Goal: Information Seeking & Learning: Learn about a topic

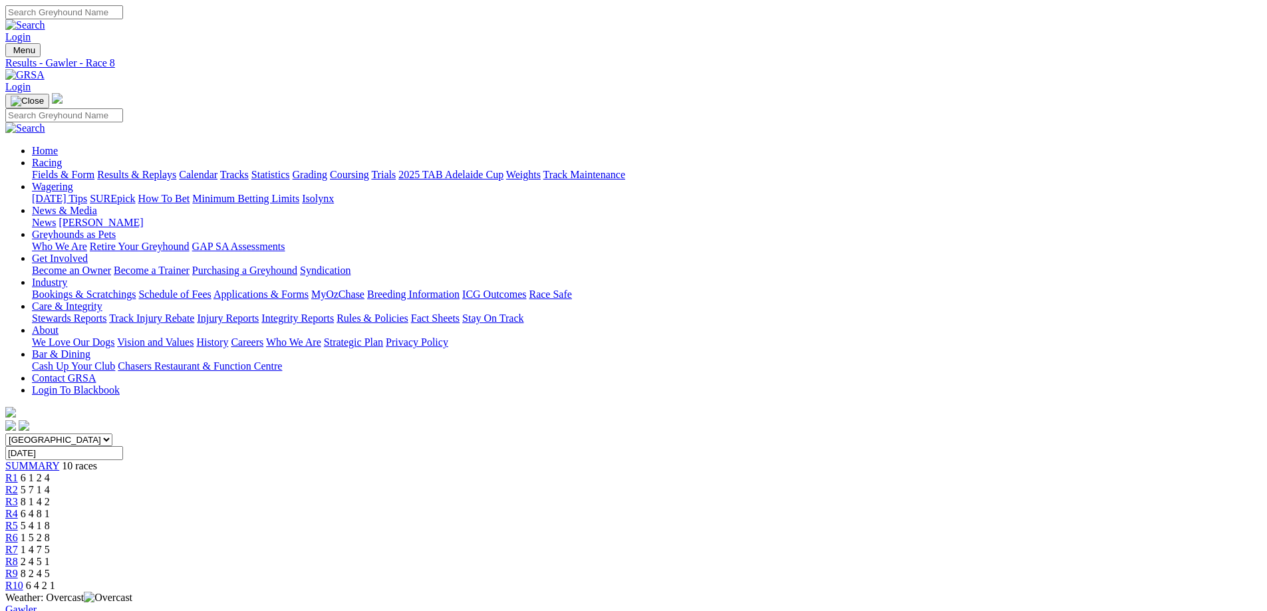
scroll to position [66, 0]
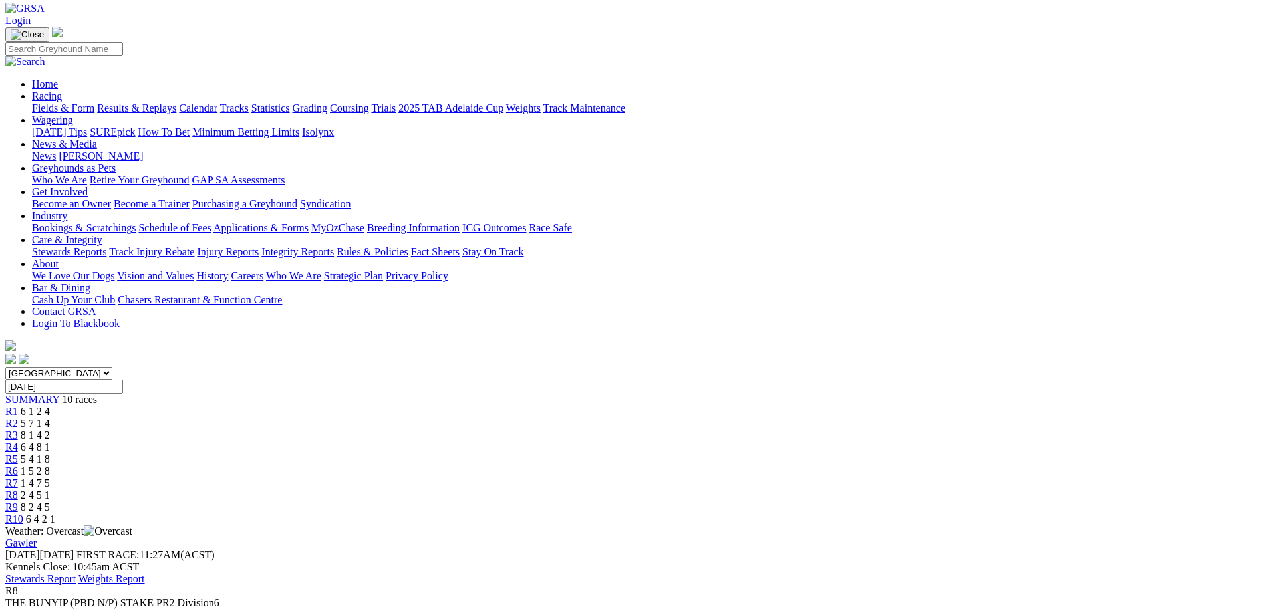
click at [94, 102] on link "Fields & Form" at bounding box center [63, 107] width 62 height 11
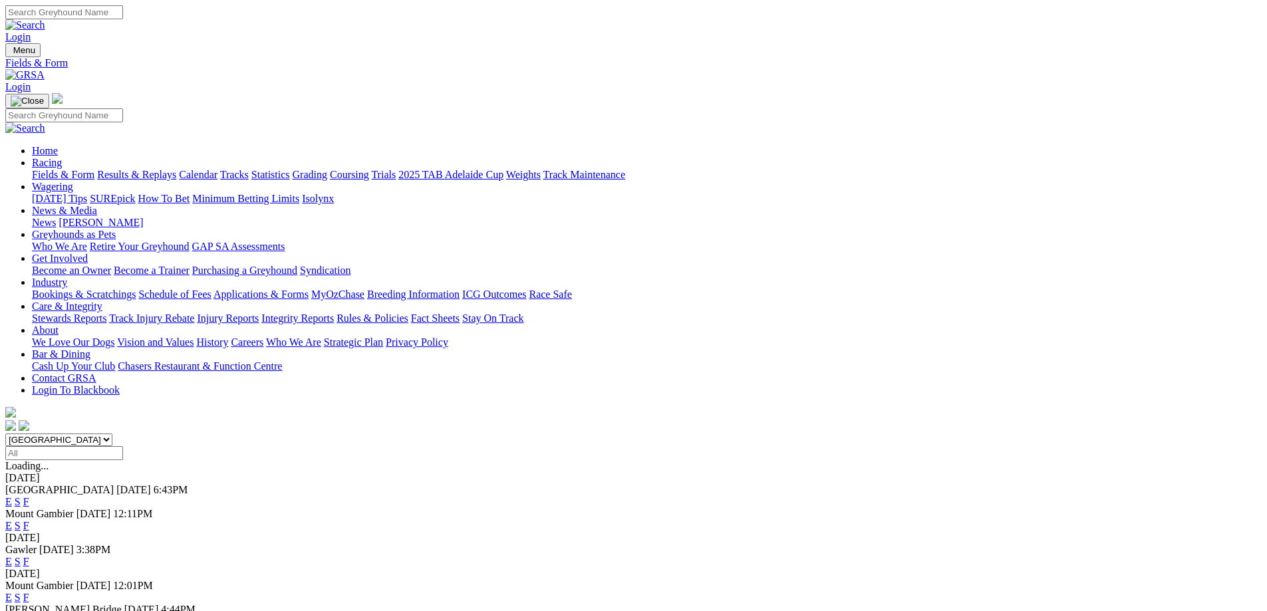
click at [114, 484] on span "Angle Park" at bounding box center [59, 489] width 108 height 11
click at [12, 496] on link "E" at bounding box center [8, 501] width 7 height 11
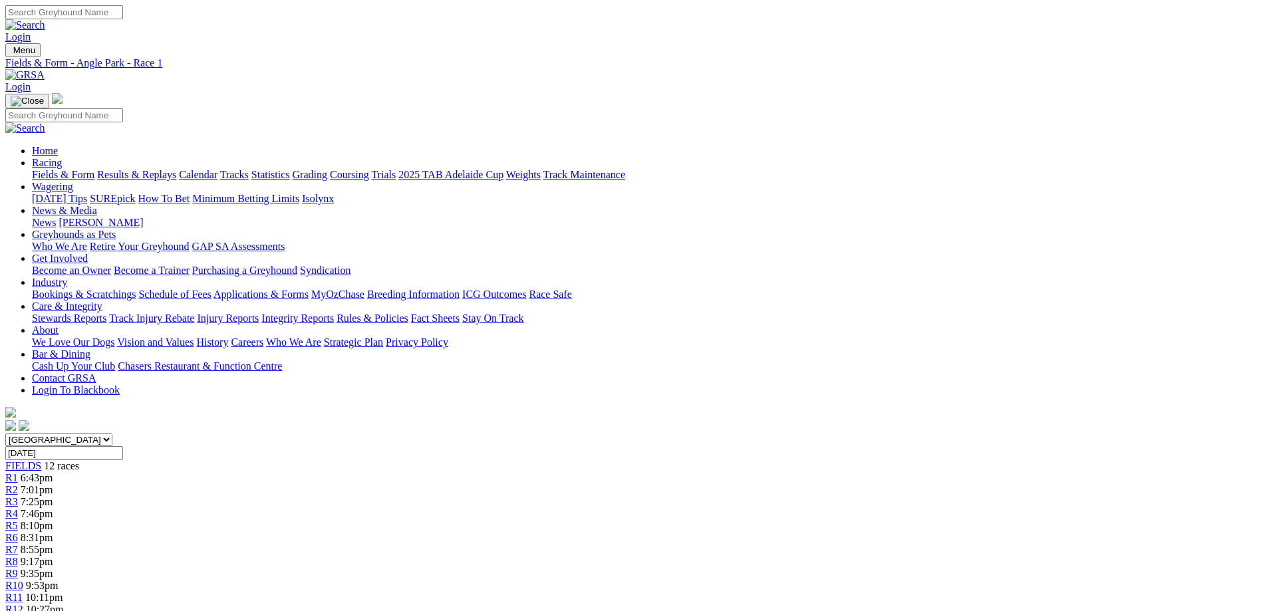
drag, startPoint x: 243, startPoint y: 445, endPoint x: 620, endPoint y: 441, distance: 377.0
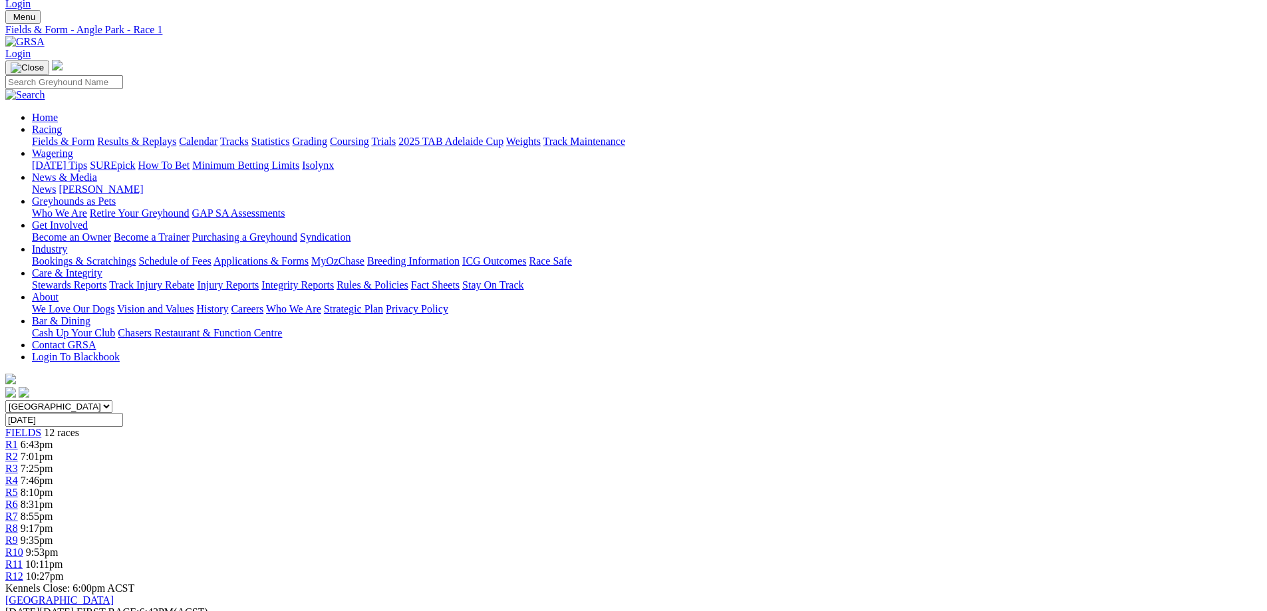
scroll to position [66, 0]
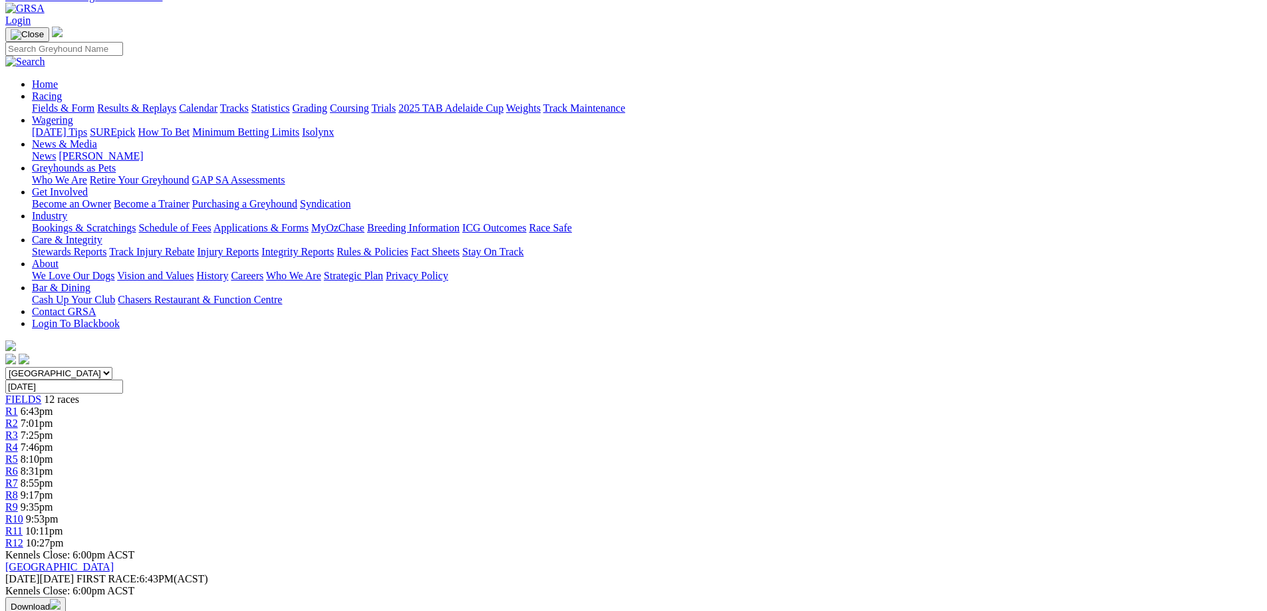
drag, startPoint x: 527, startPoint y: 379, endPoint x: 757, endPoint y: 374, distance: 230.8
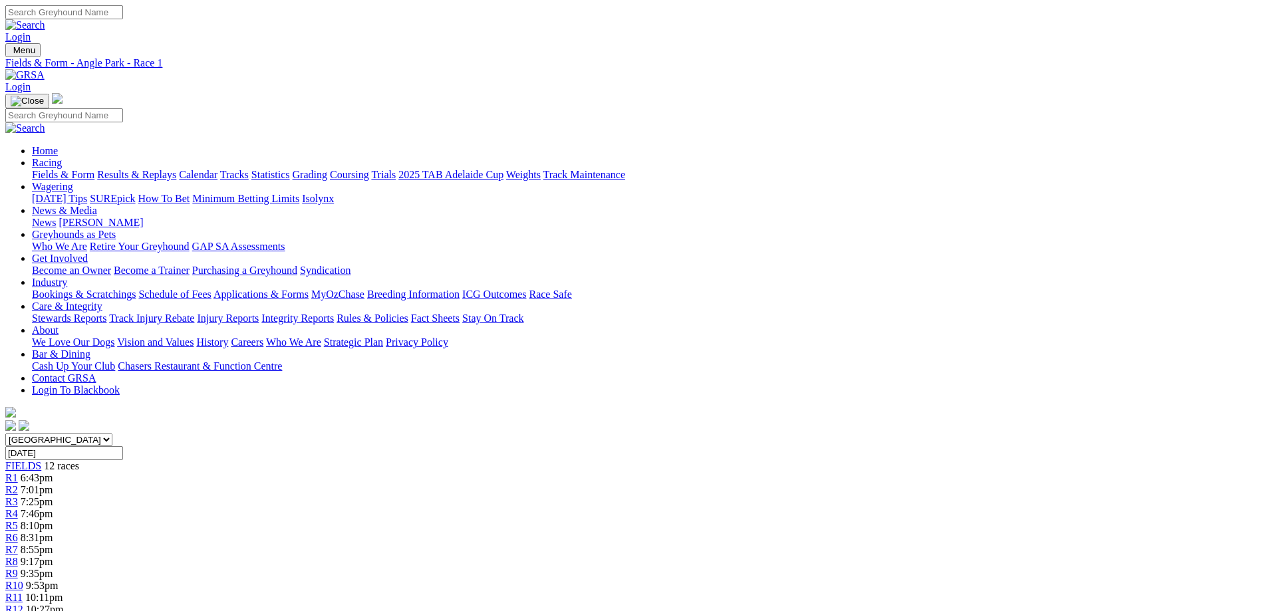
click at [1012, 604] on div "R12 10:27pm" at bounding box center [633, 610] width 1256 height 12
drag, startPoint x: 483, startPoint y: 423, endPoint x: 598, endPoint y: 422, distance: 114.4
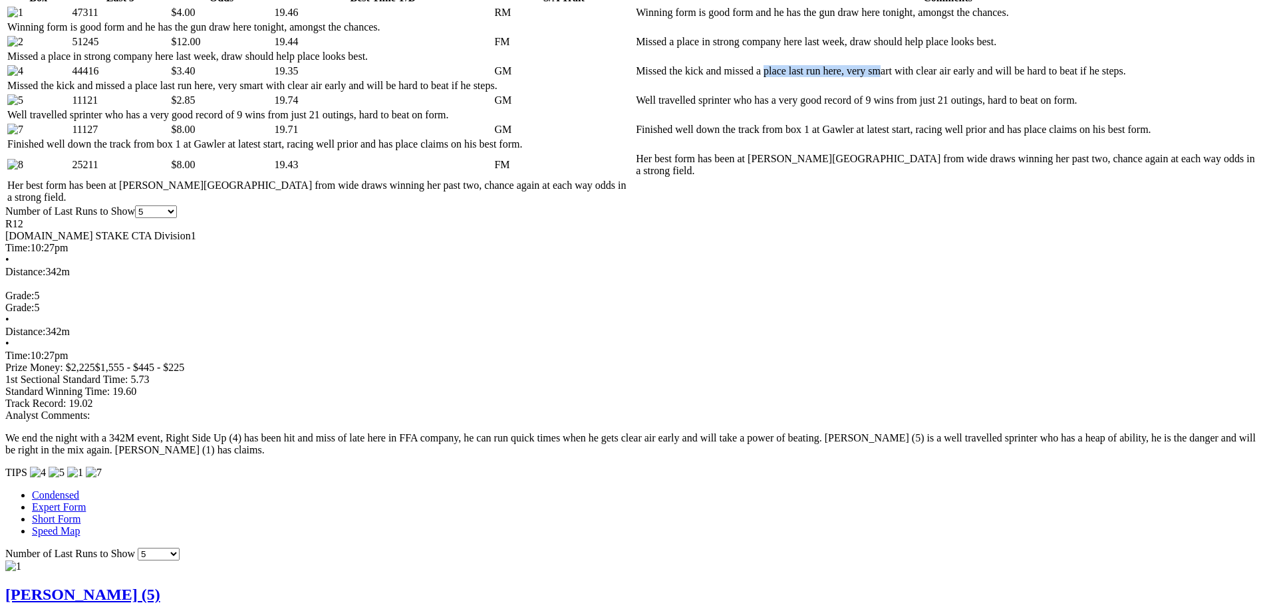
scroll to position [798, 0]
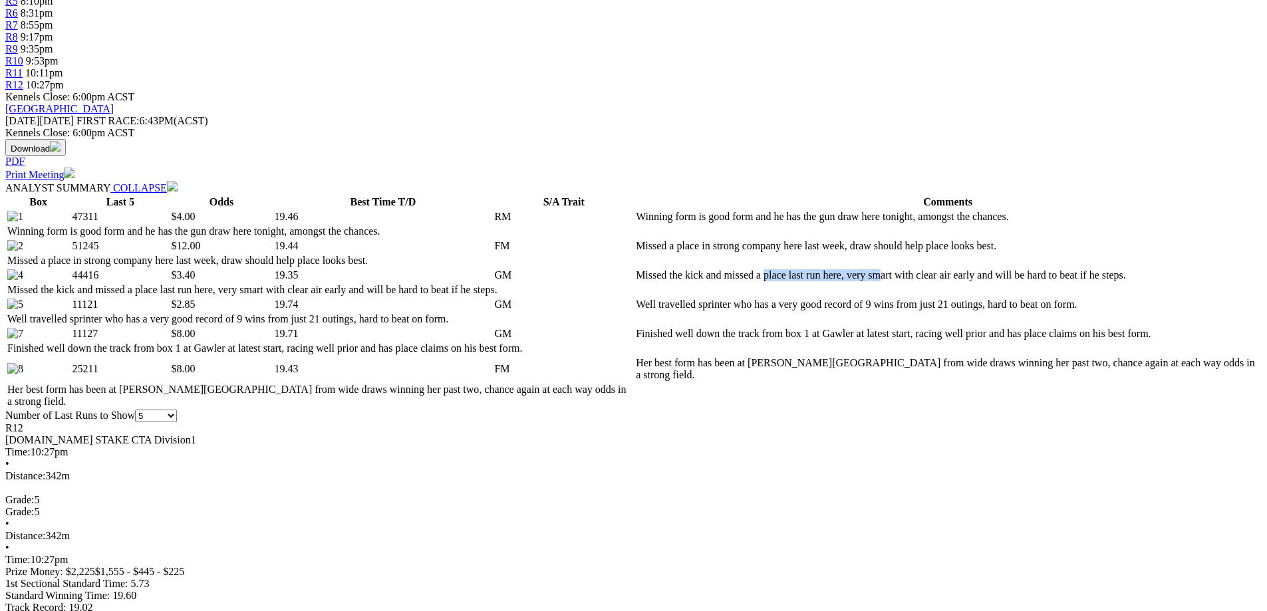
scroll to position [731, 0]
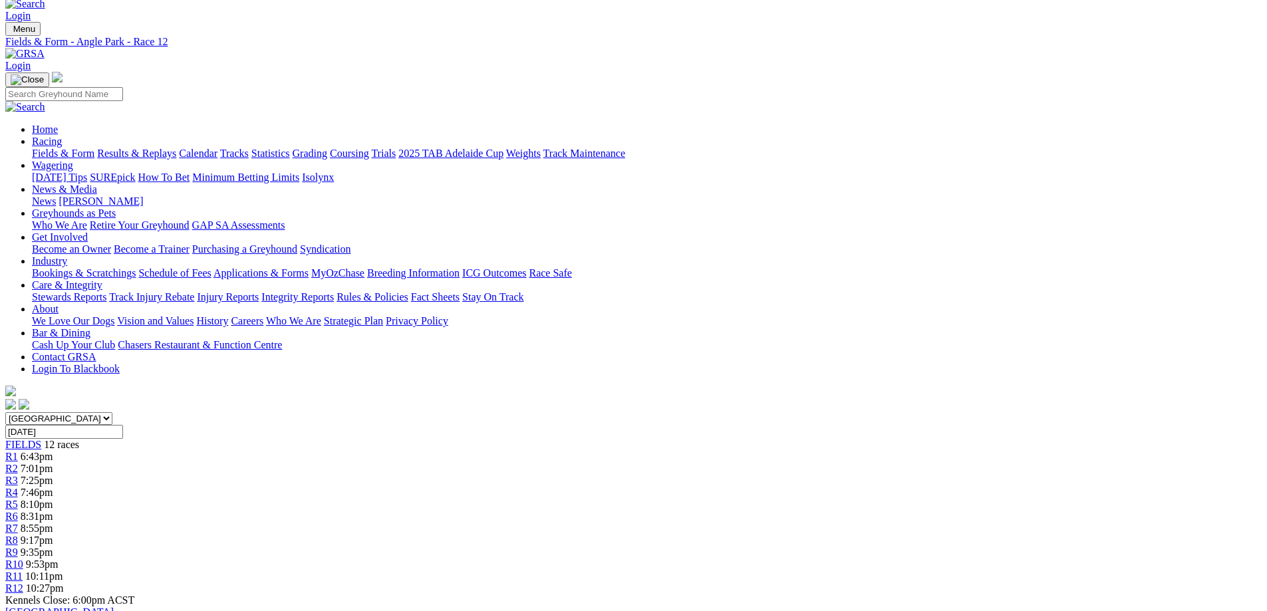
scroll to position [0, 0]
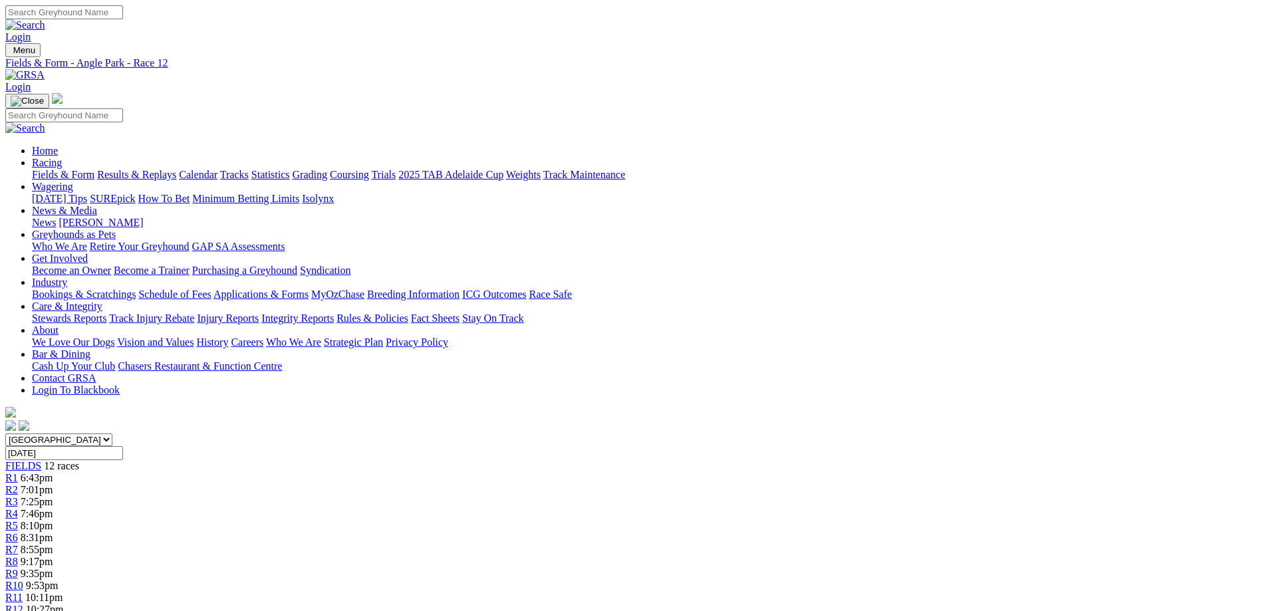
drag, startPoint x: 304, startPoint y: 419, endPoint x: 331, endPoint y: 419, distance: 27.3
click at [23, 580] on span "R10" at bounding box center [14, 585] width 18 height 11
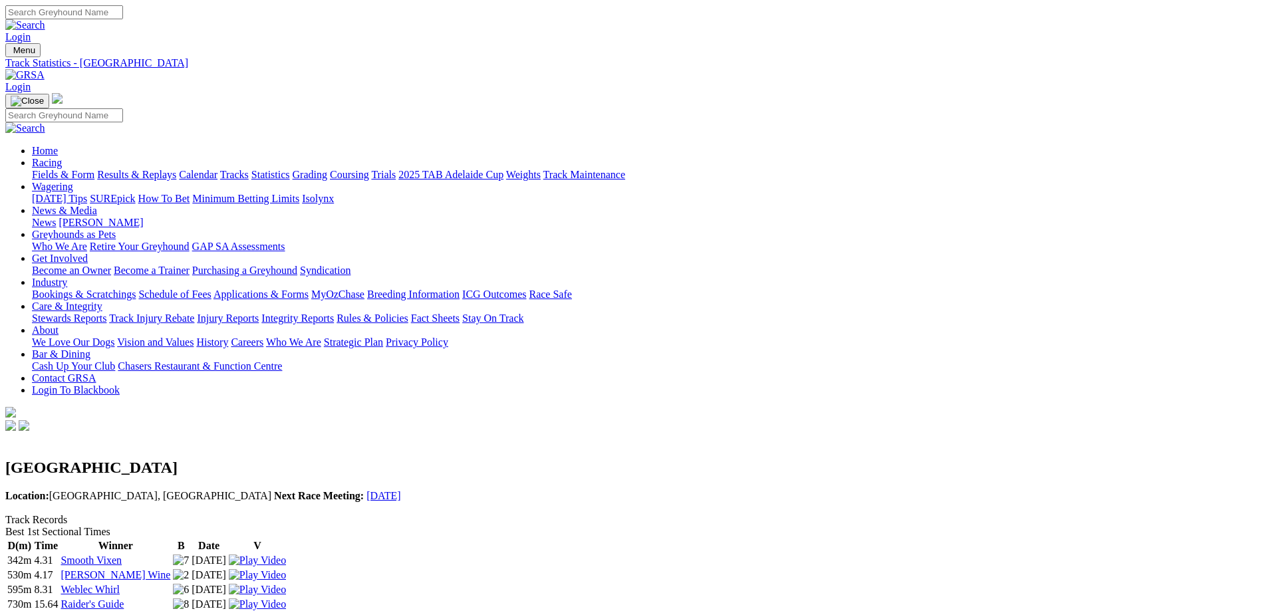
click at [503, 169] on link "2025 TAB Adelaide Cup" at bounding box center [450, 174] width 105 height 11
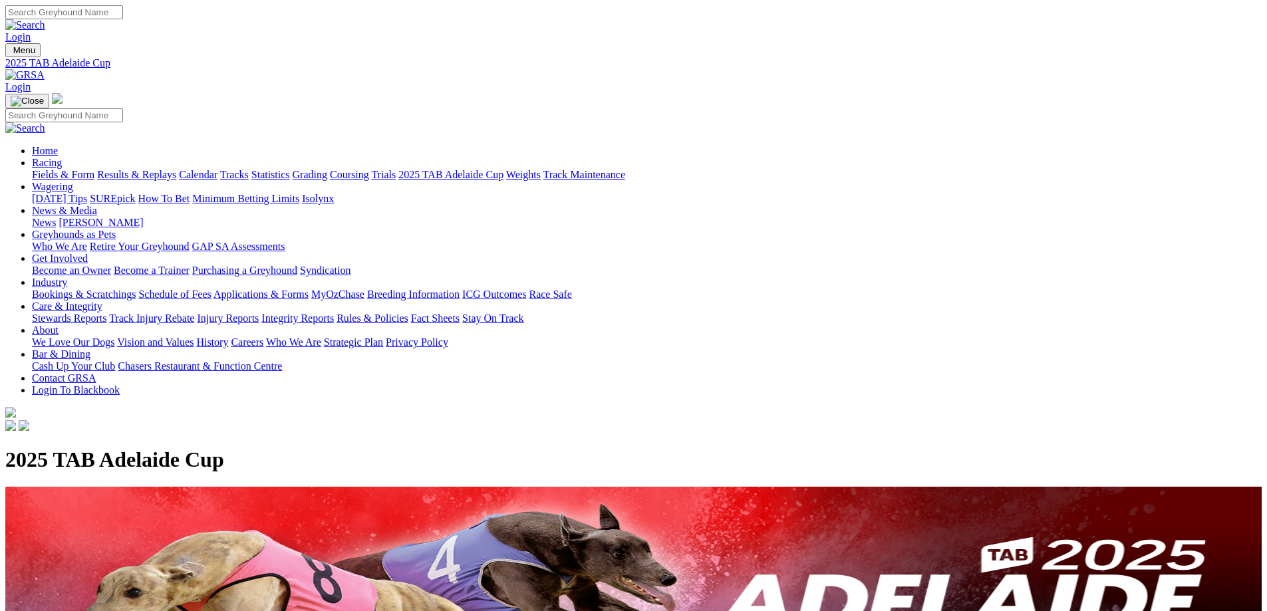
click at [541, 169] on link "Weights" at bounding box center [523, 174] width 35 height 11
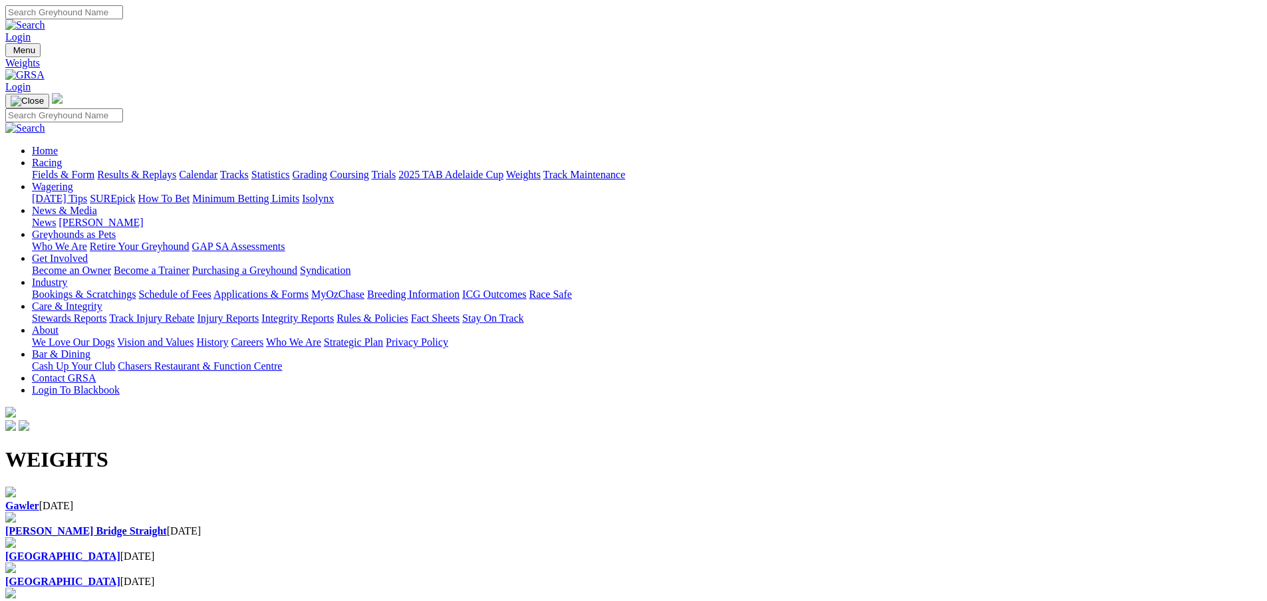
click at [39, 500] on b "Gawler" at bounding box center [22, 505] width 34 height 11
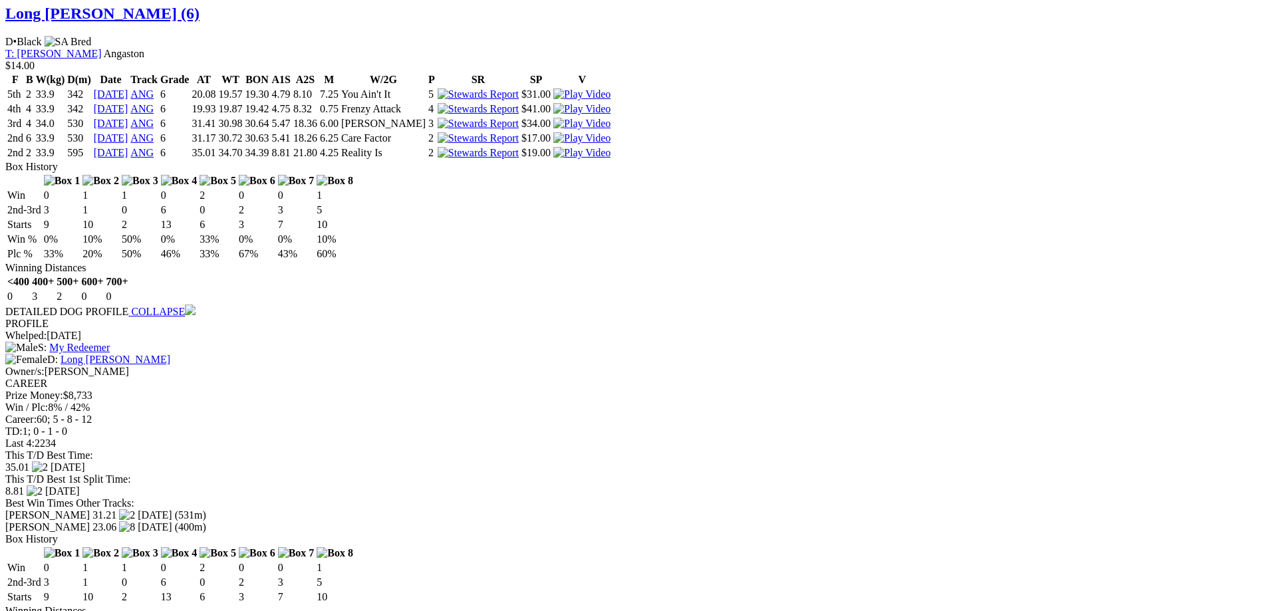
scroll to position [1263, 0]
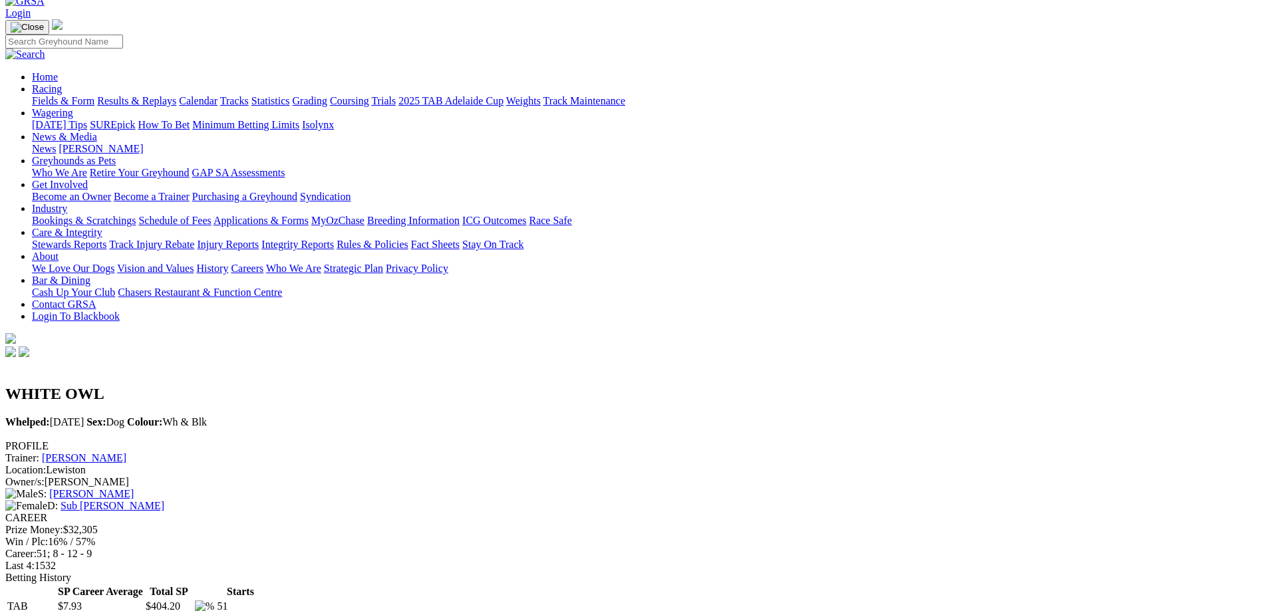
scroll to position [66, 0]
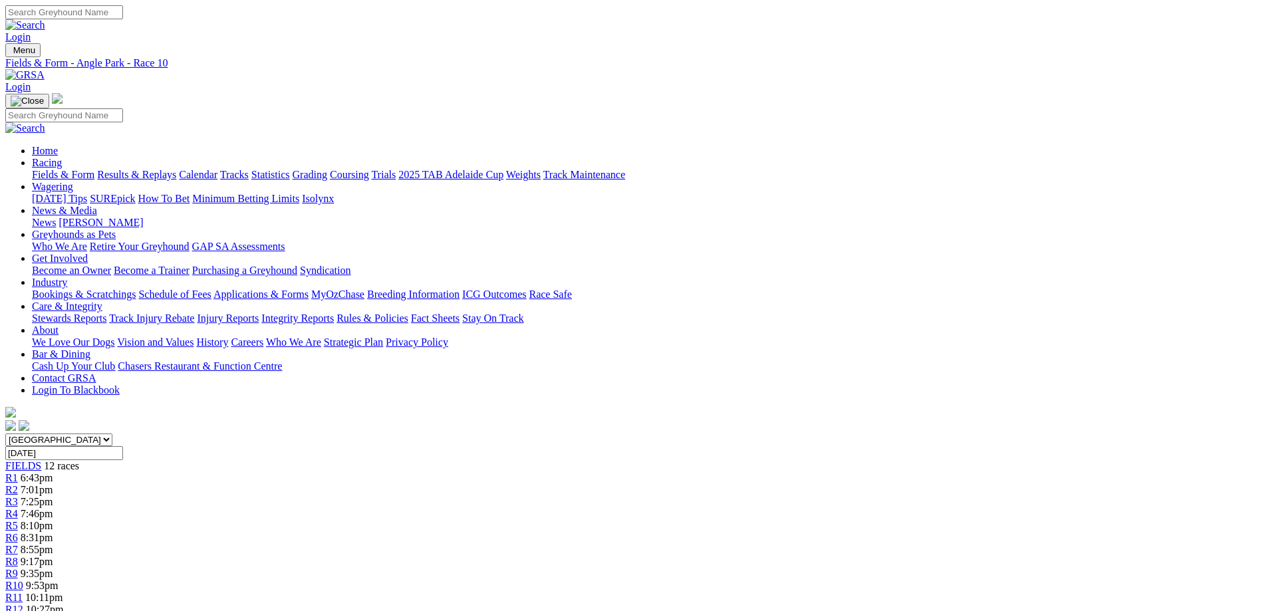
click at [23, 604] on span "R12" at bounding box center [14, 609] width 18 height 11
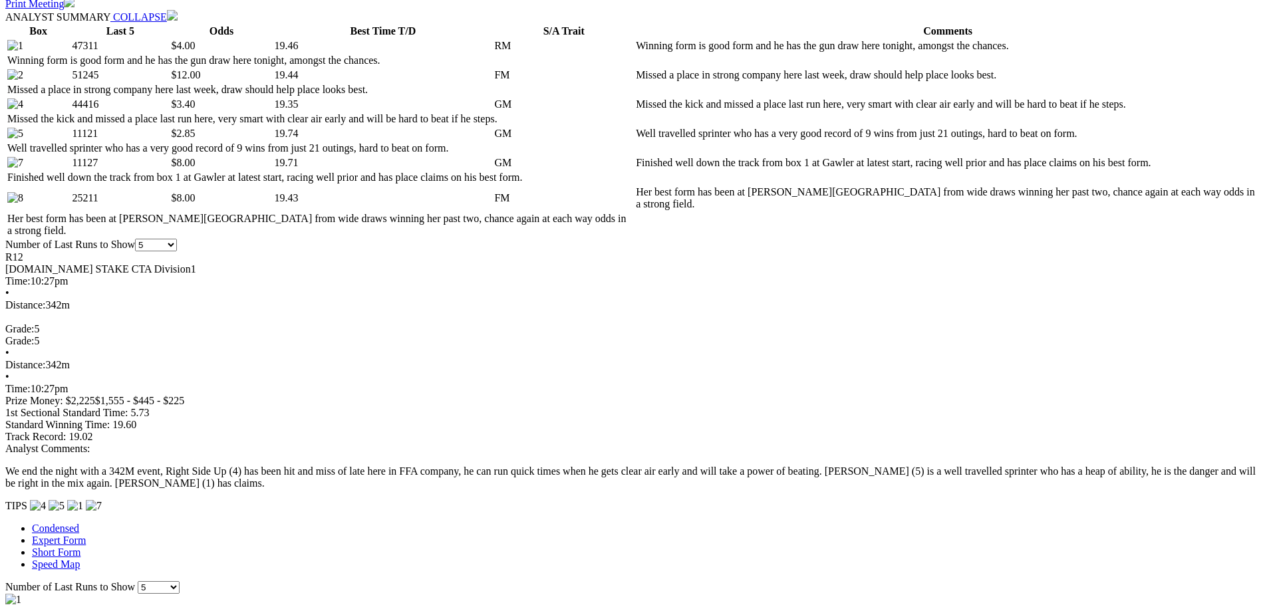
scroll to position [731, 0]
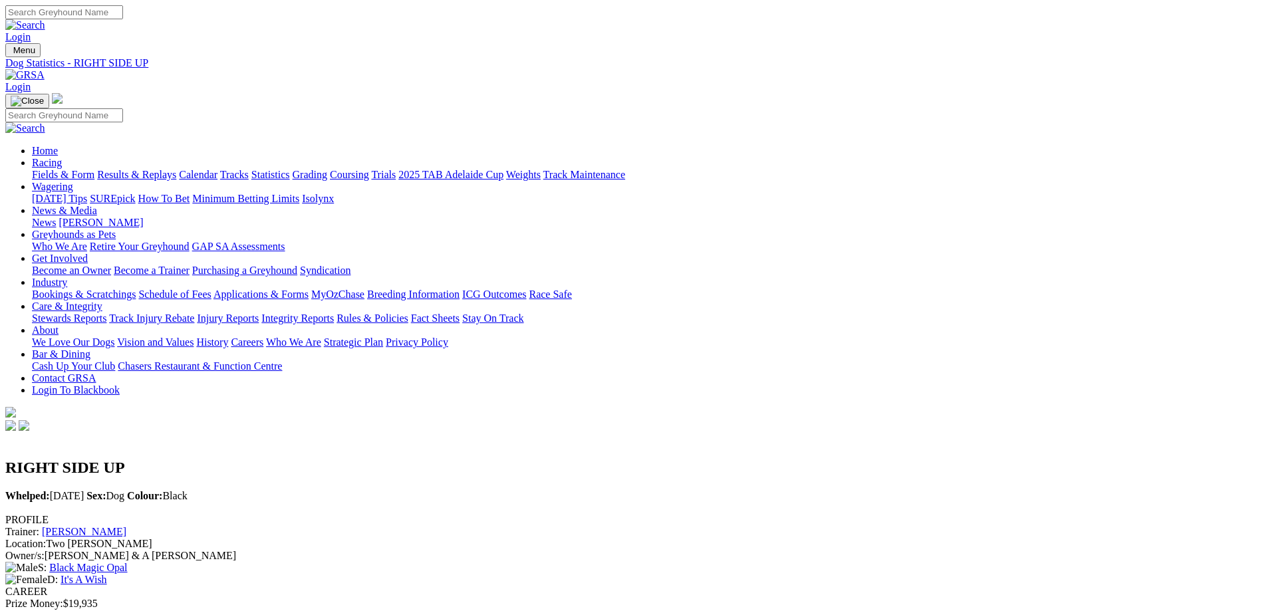
drag, startPoint x: 302, startPoint y: 315, endPoint x: 419, endPoint y: 315, distance: 117.0
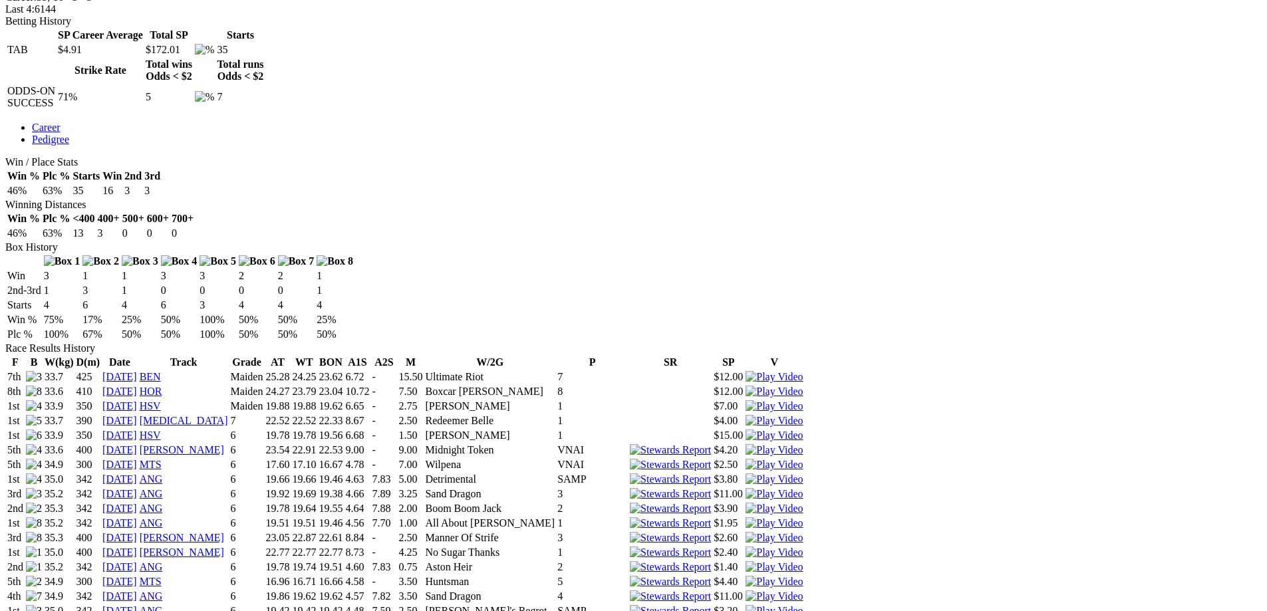
scroll to position [731, 0]
